Goal: Use online tool/utility: Use online tool/utility

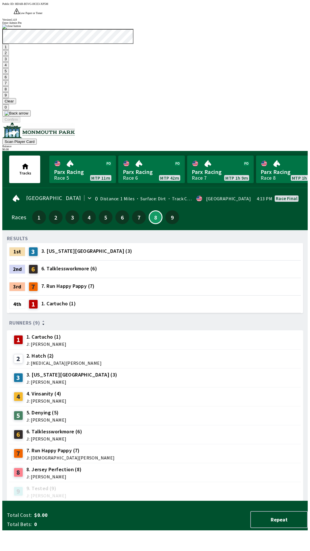
click at [9, 50] on button "1" at bounding box center [5, 47] width 7 height 6
click at [9, 98] on button "9" at bounding box center [5, 95] width 7 height 6
click at [9, 86] on button "7" at bounding box center [5, 83] width 7 height 6
click at [9, 62] on button "3" at bounding box center [5, 59] width 7 height 6
click at [20, 122] on button "Confirm" at bounding box center [11, 119] width 18 height 6
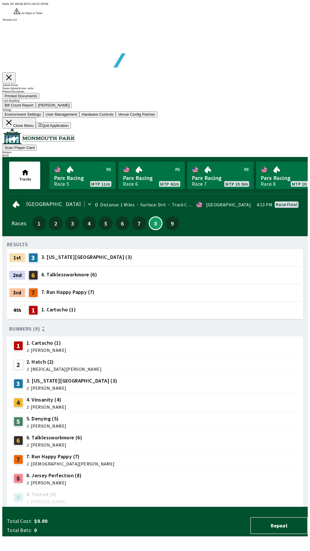
click at [36, 108] on button "Bill Count Report" at bounding box center [19, 105] width 34 height 6
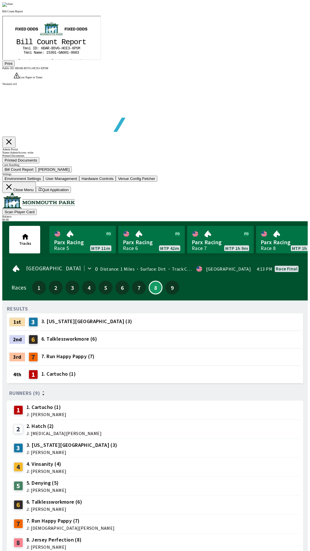
click at [15, 67] on button "Print" at bounding box center [8, 64] width 12 height 6
click at [13, 7] on img at bounding box center [7, 4] width 11 height 5
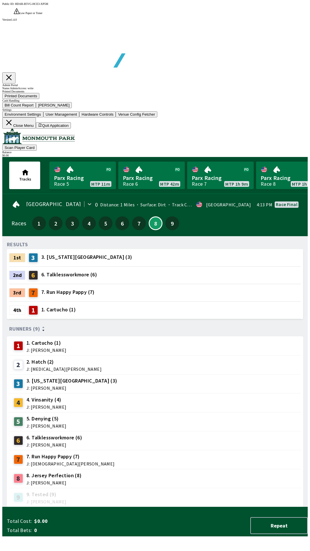
click at [72, 108] on button "[PERSON_NAME]" at bounding box center [54, 105] width 36 height 6
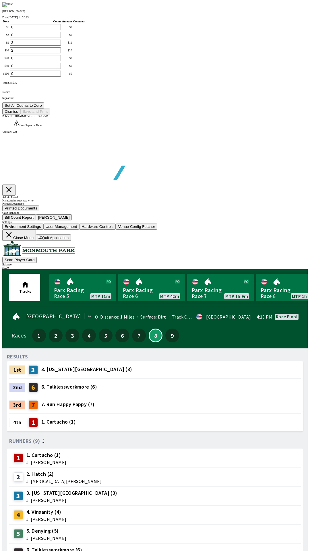
click at [44, 108] on button "Set All Counts to Zero" at bounding box center [23, 105] width 42 height 6
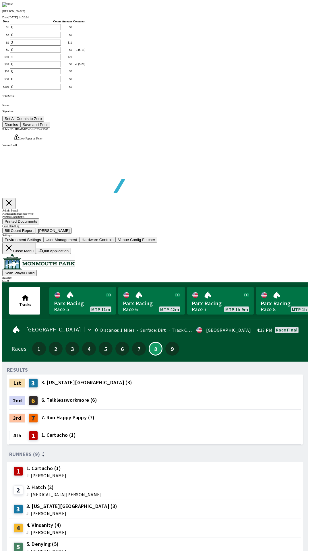
click at [50, 128] on button "Save and Print" at bounding box center [35, 125] width 30 height 6
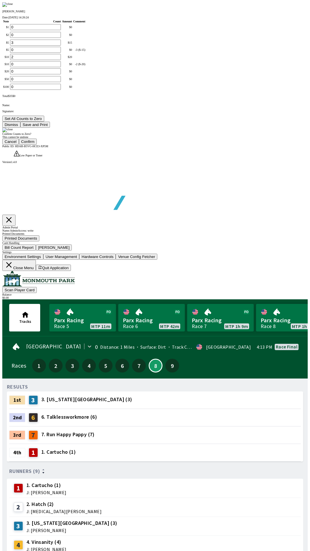
click at [37, 145] on button "Confirm" at bounding box center [28, 142] width 18 height 6
type input "0"
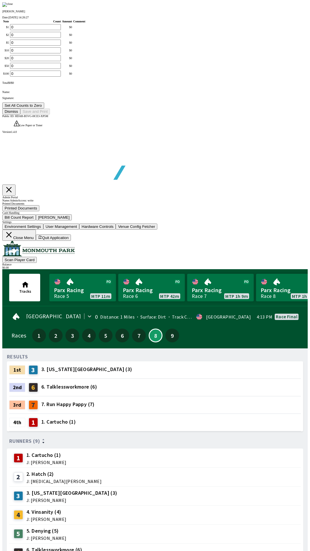
click at [20, 114] on button "Dismiss" at bounding box center [11, 111] width 18 height 6
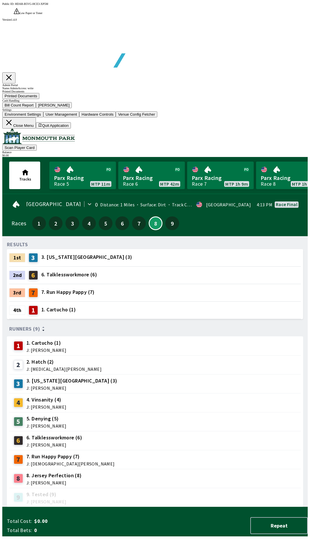
click at [36, 129] on button "Close Menu" at bounding box center [19, 122] width 34 height 11
